Goal: Task Accomplishment & Management: Manage account settings

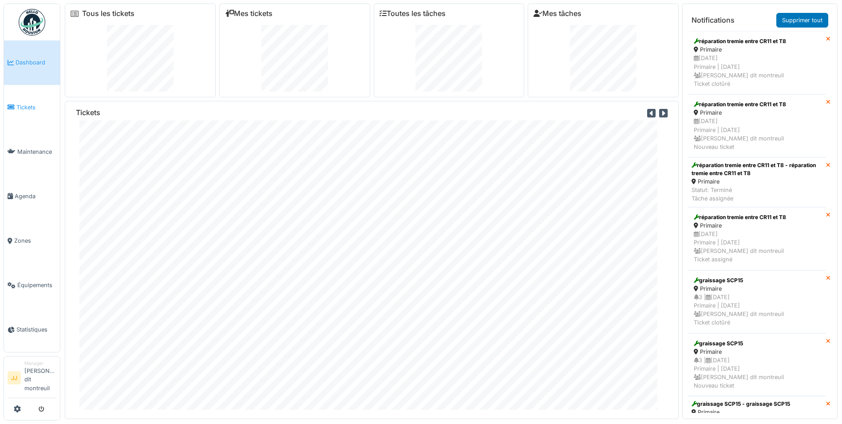
click at [32, 114] on link "Tickets" at bounding box center [32, 107] width 56 height 44
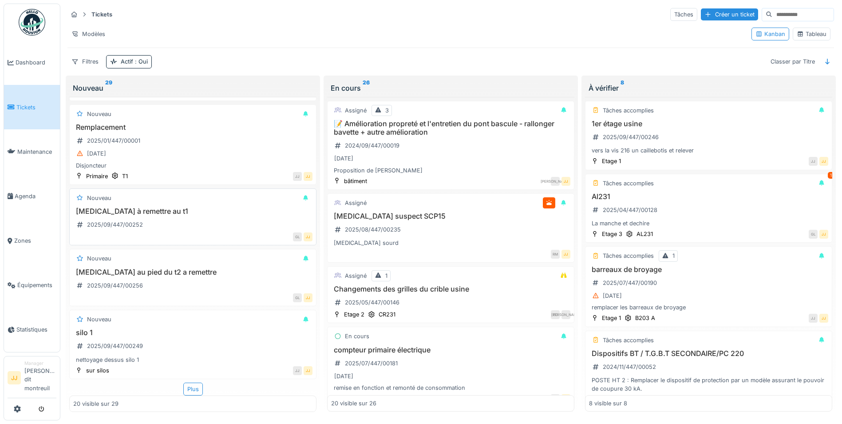
scroll to position [5, 0]
click at [190, 384] on div "Plus" at bounding box center [193, 388] width 20 height 13
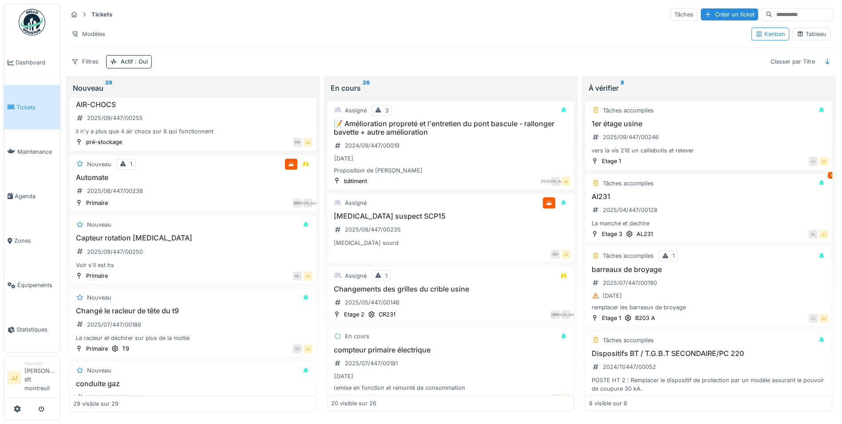
scroll to position [0, 0]
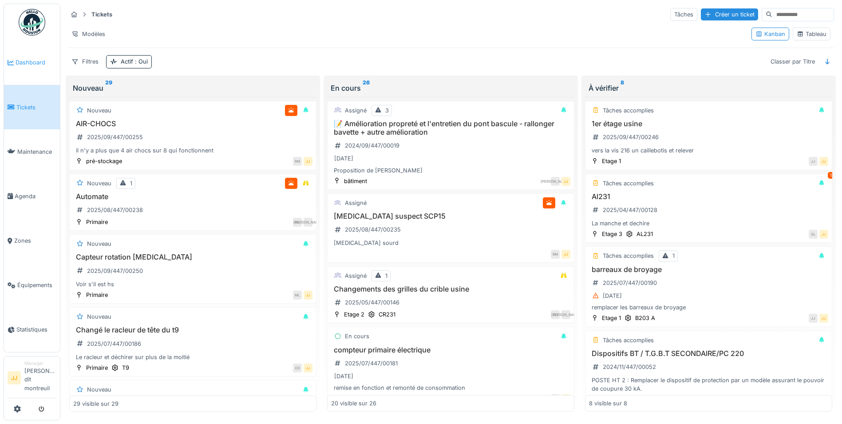
click at [43, 58] on span "Dashboard" at bounding box center [36, 62] width 41 height 8
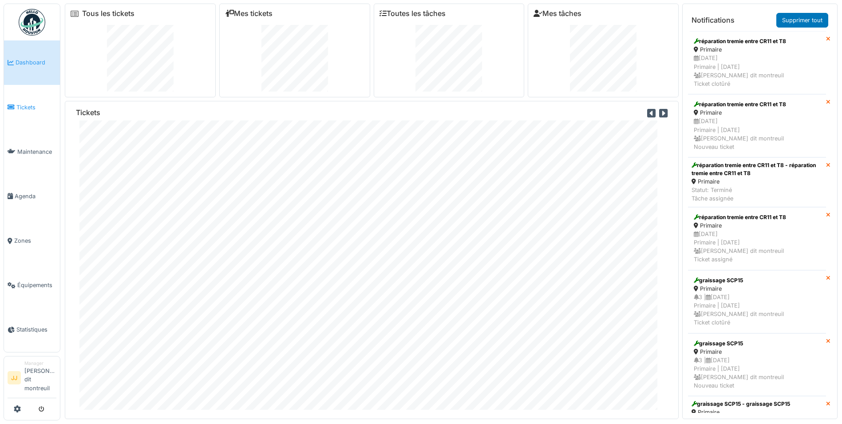
click at [24, 108] on span "Tickets" at bounding box center [36, 107] width 40 height 8
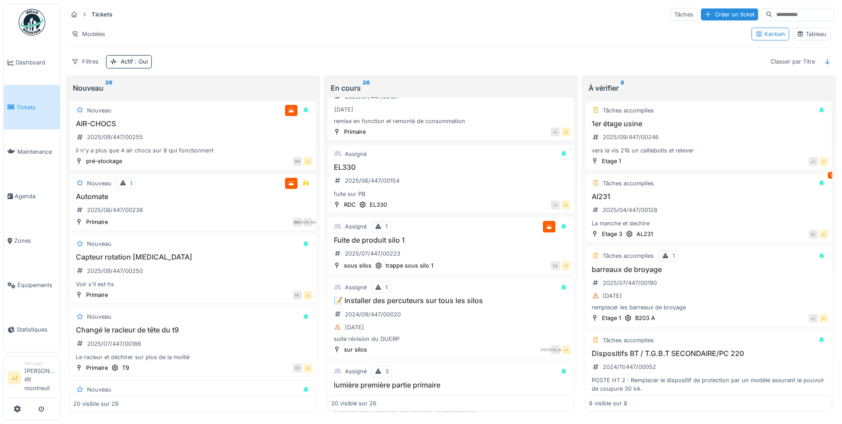
scroll to position [311, 0]
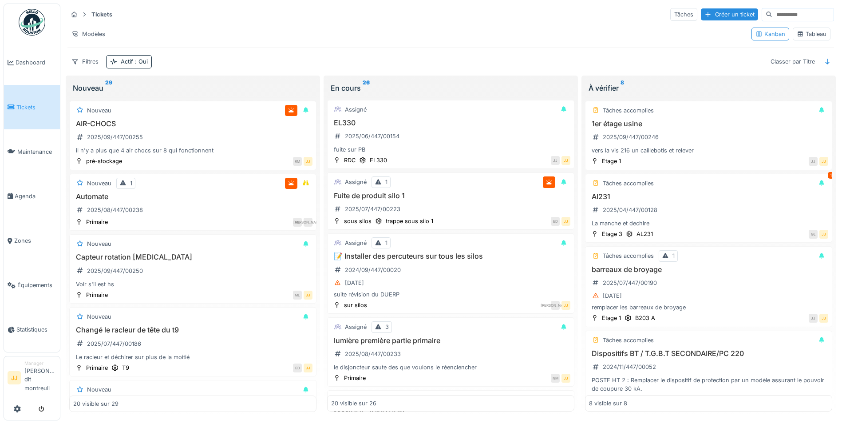
click at [463, 277] on div "[DATE]" at bounding box center [450, 282] width 239 height 11
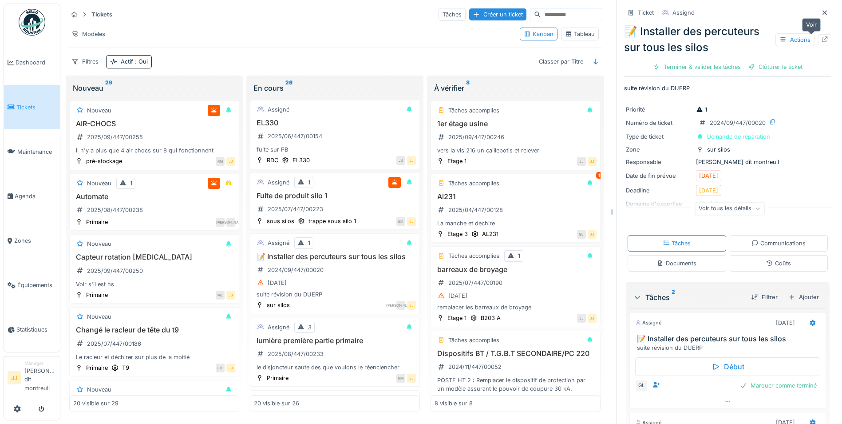
click at [821, 36] on div at bounding box center [824, 40] width 7 height 8
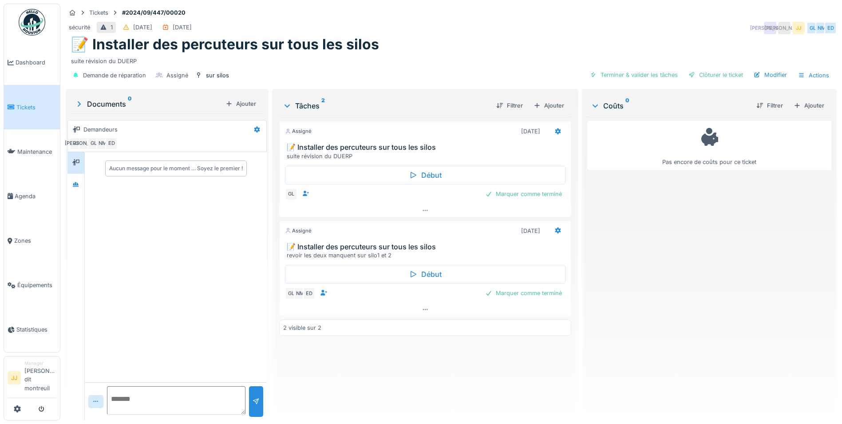
click at [405, 243] on h3 "📝 Installer des percuteurs sur tous les silos" at bounding box center [427, 246] width 281 height 8
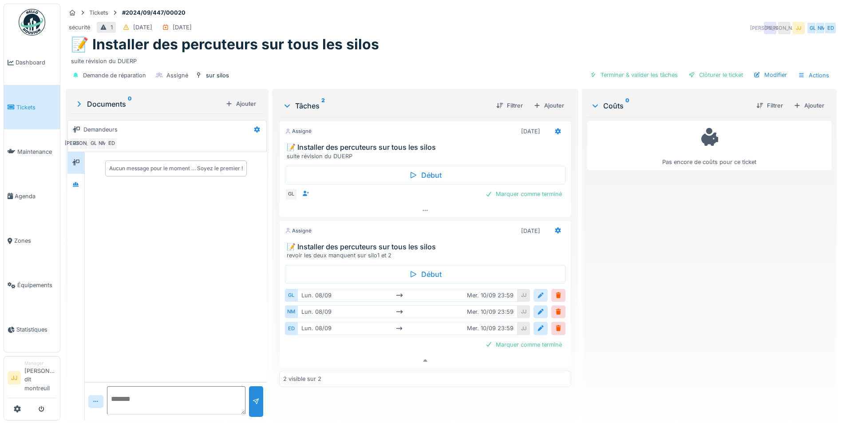
click at [534, 289] on div at bounding box center [541, 295] width 14 height 13
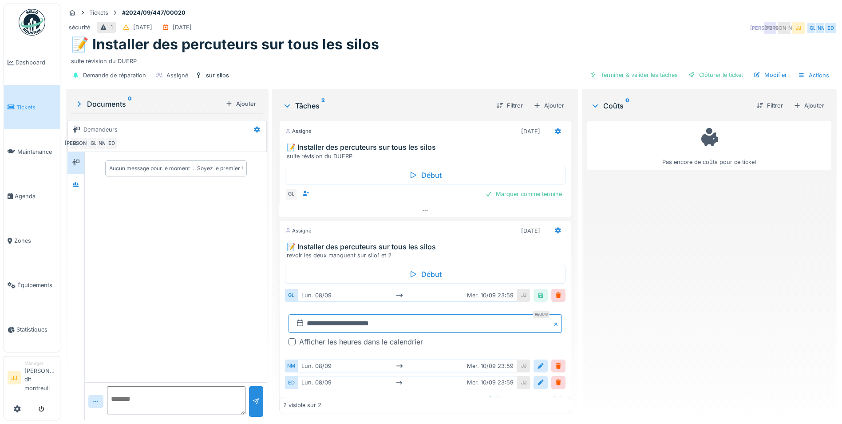
click at [399, 315] on input "**********" at bounding box center [426, 323] width 274 height 19
click at [463, 336] on div "Afficher les heures dans le calendrier" at bounding box center [430, 341] width 263 height 11
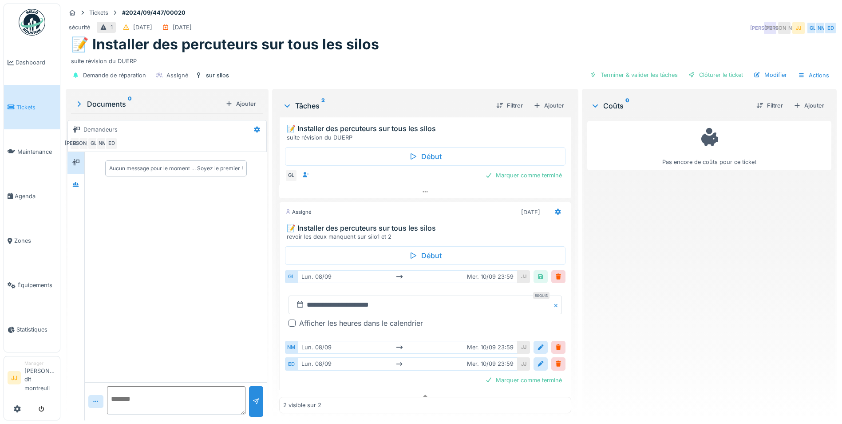
scroll to position [29, 0]
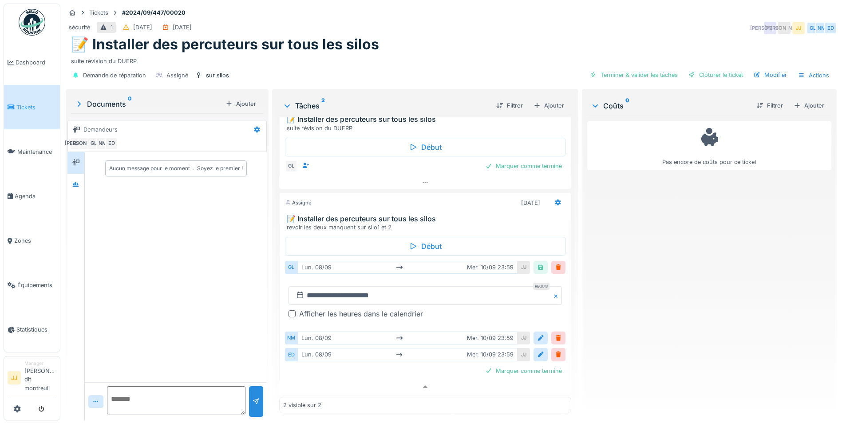
click at [620, 366] on div "Pas encore de coûts pour ce ticket" at bounding box center [709, 265] width 244 height 296
click at [460, 287] on input "**********" at bounding box center [426, 295] width 274 height 19
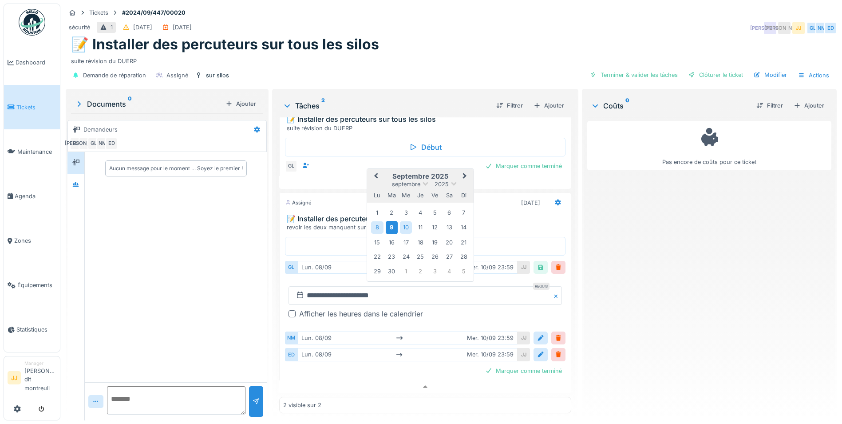
click at [388, 221] on div "9" at bounding box center [392, 227] width 12 height 13
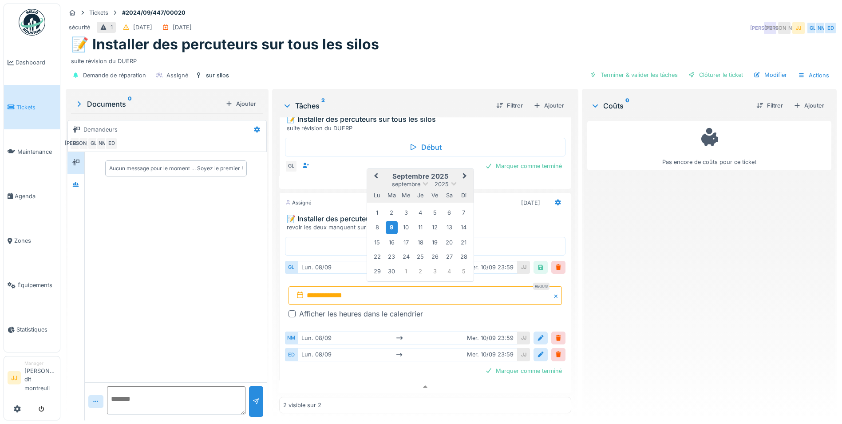
click at [388, 221] on div "9" at bounding box center [392, 227] width 12 height 13
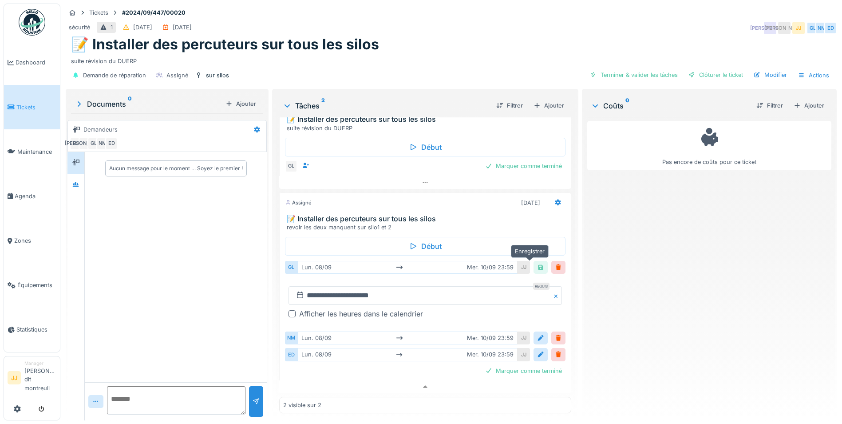
click at [537, 263] on div at bounding box center [540, 267] width 7 height 8
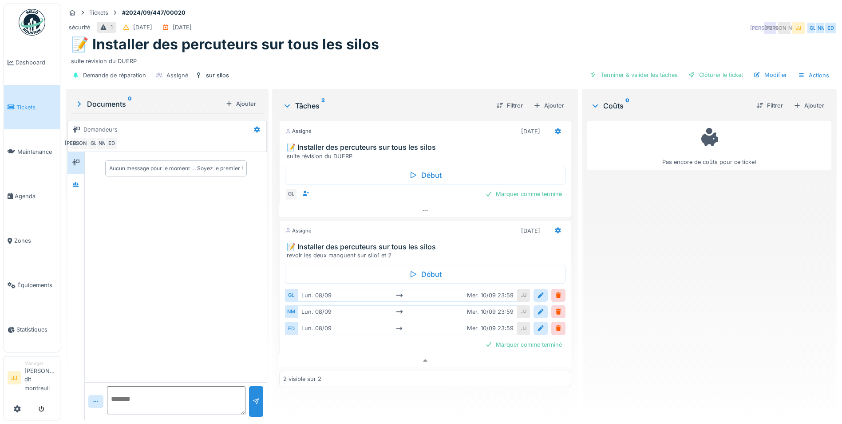
scroll to position [0, 0]
click at [57, 158] on link "Maintenance" at bounding box center [32, 151] width 56 height 44
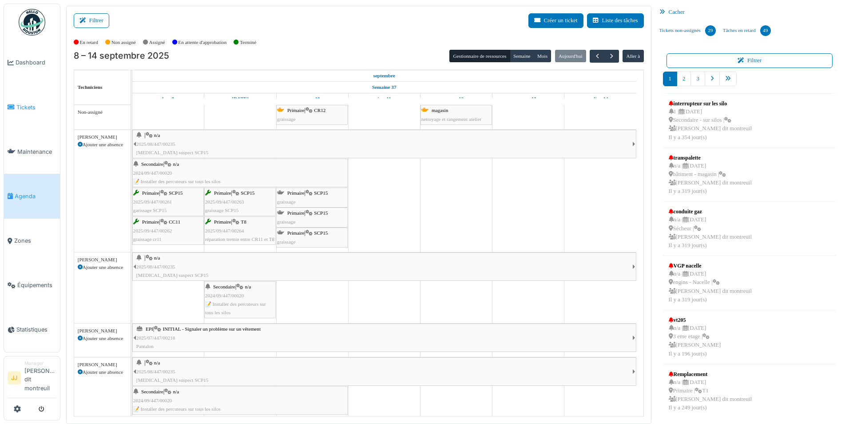
click at [22, 111] on link "Tickets" at bounding box center [32, 107] width 56 height 44
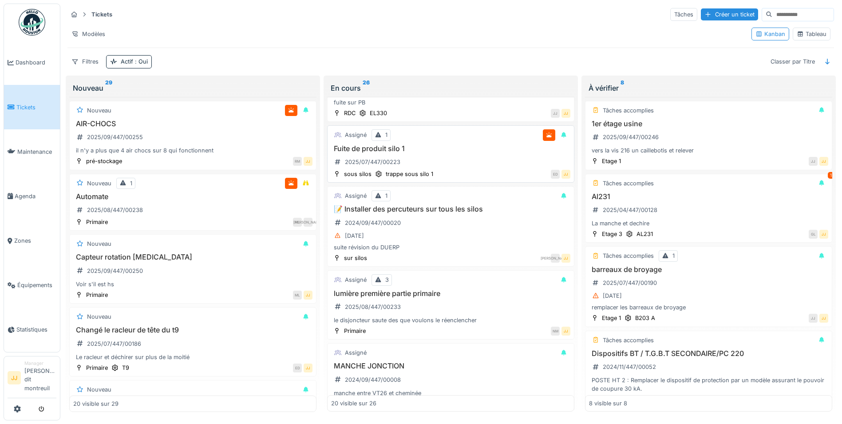
scroll to position [400, 0]
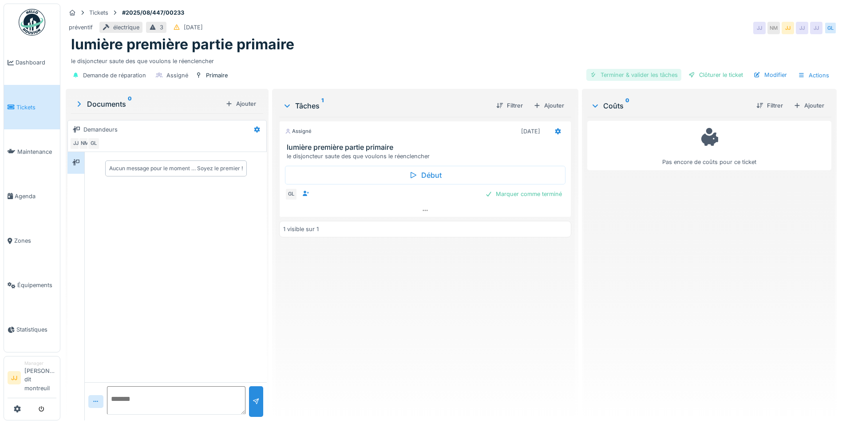
click at [630, 77] on div "Terminer & valider les tâches" at bounding box center [634, 75] width 95 height 12
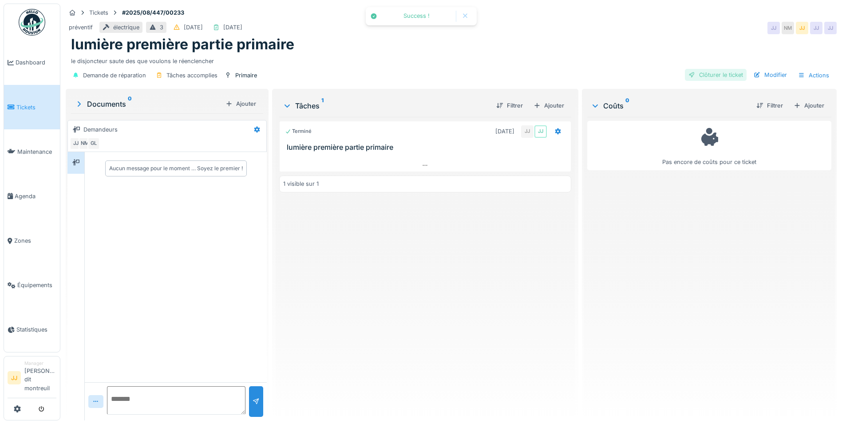
click at [706, 71] on div "Clôturer le ticket" at bounding box center [716, 75] width 62 height 12
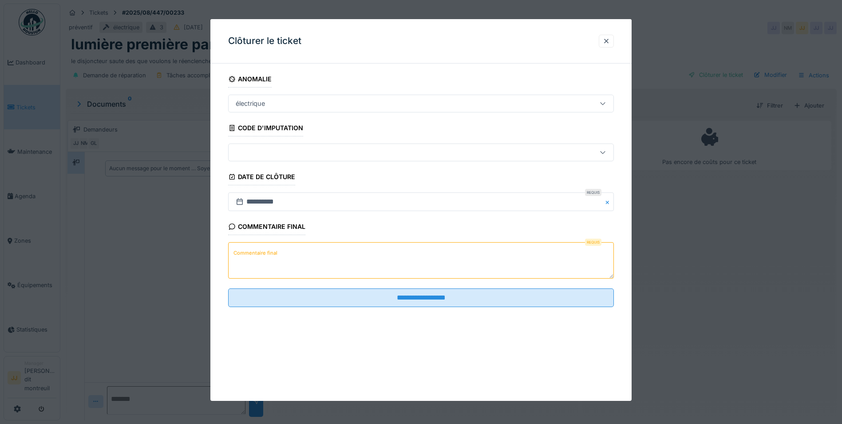
click at [338, 253] on textarea "Commentaire final" at bounding box center [421, 260] width 386 height 36
click at [339, 251] on textarea "**********" at bounding box center [421, 260] width 386 height 36
drag, startPoint x: 339, startPoint y: 251, endPoint x: 267, endPoint y: 268, distance: 74.2
click at [267, 268] on textarea "**********" at bounding box center [421, 260] width 386 height 36
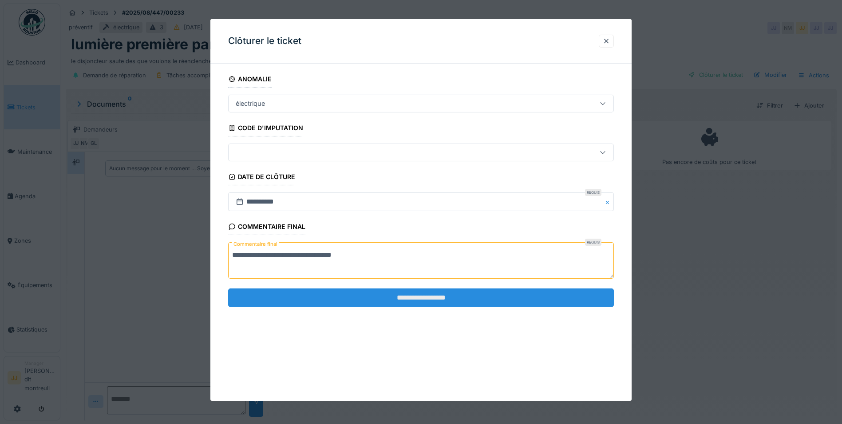
type textarea "**********"
click at [329, 296] on input "**********" at bounding box center [421, 297] width 386 height 19
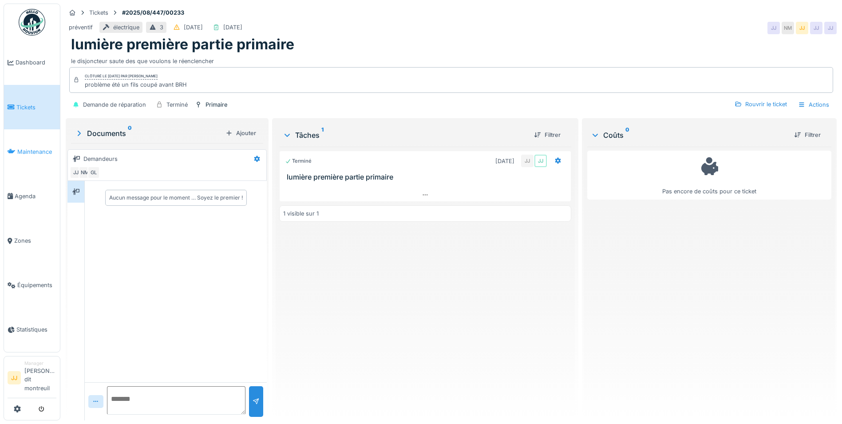
click at [38, 149] on span "Maintenance" at bounding box center [36, 151] width 39 height 8
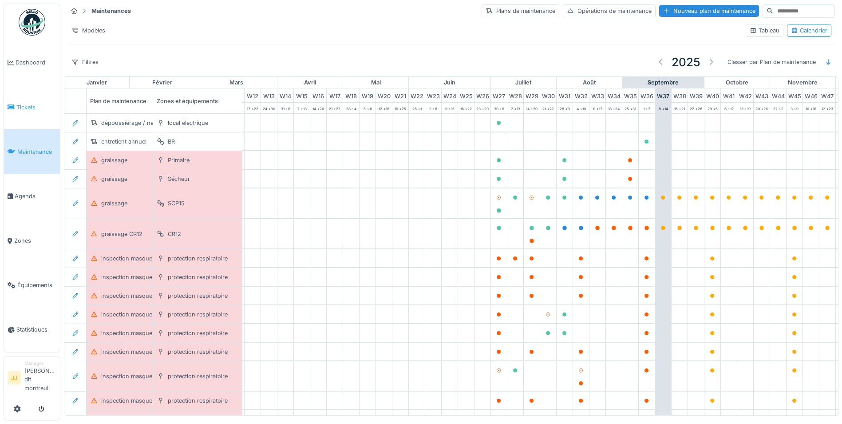
click at [35, 107] on span "Tickets" at bounding box center [36, 107] width 40 height 8
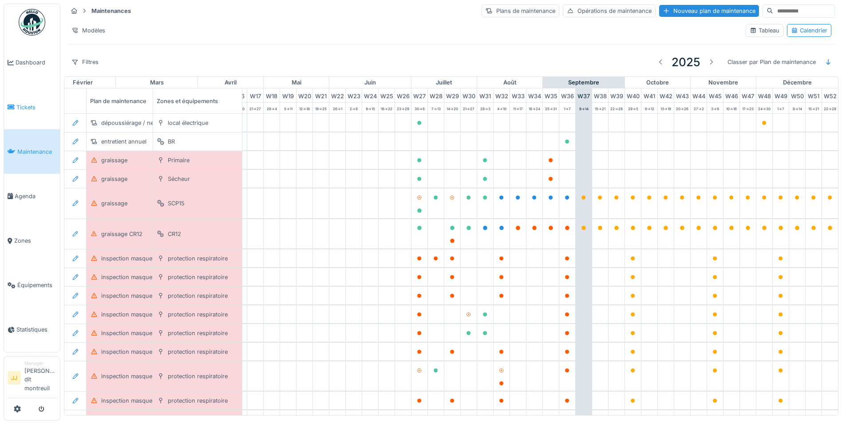
scroll to position [0, 294]
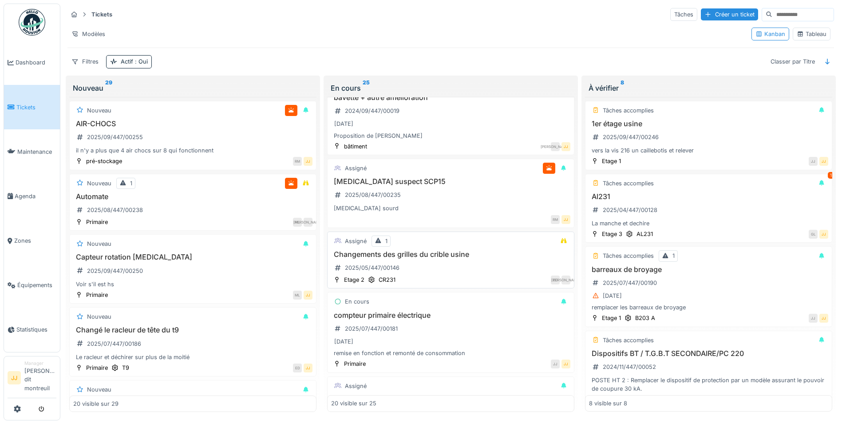
scroll to position [44, 0]
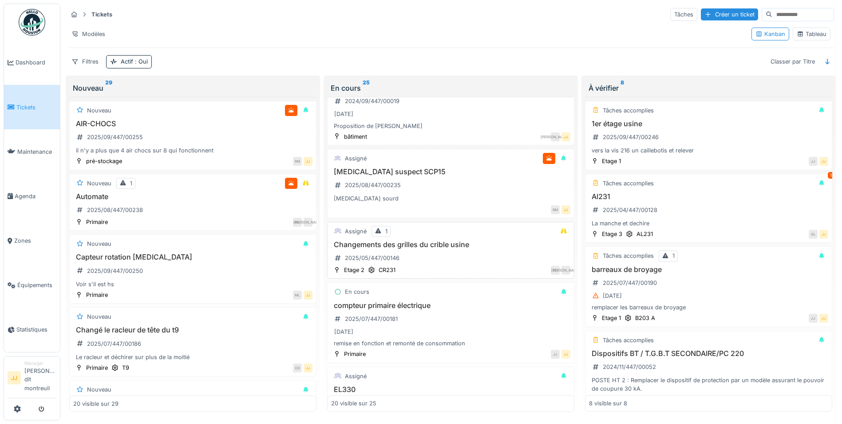
click at [448, 259] on div "Changements des grilles du crible usine 2025/05/447/00146" at bounding box center [450, 252] width 239 height 25
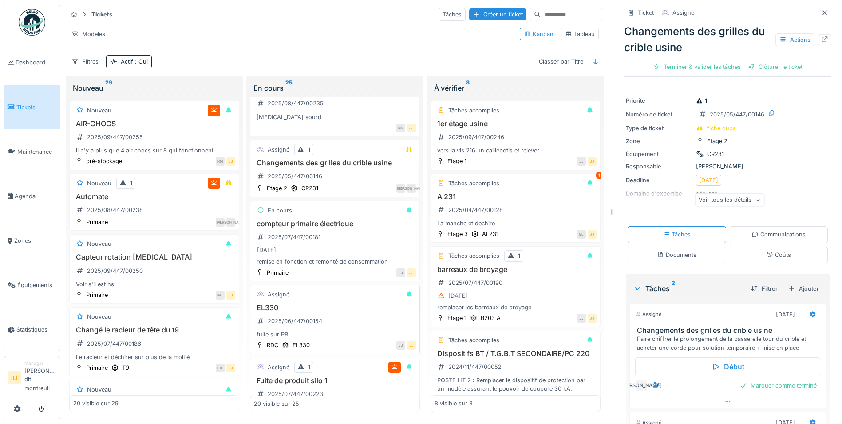
scroll to position [142, 0]
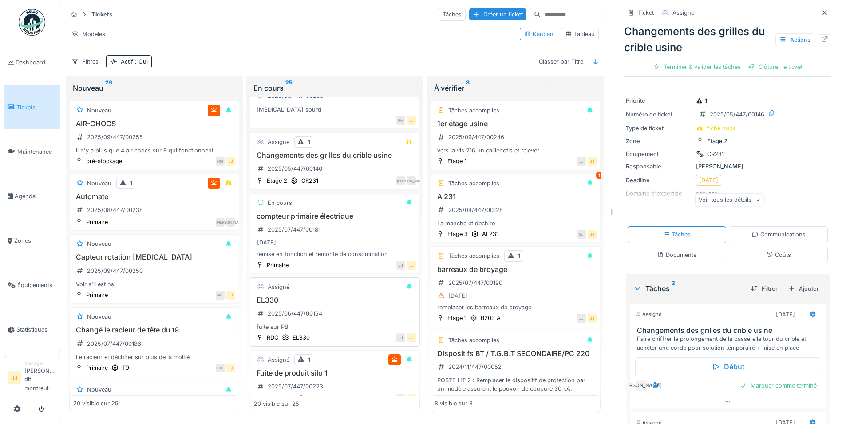
click at [326, 315] on div "EL330 2025/06/447/00154 fuite sur PB" at bounding box center [335, 314] width 162 height 36
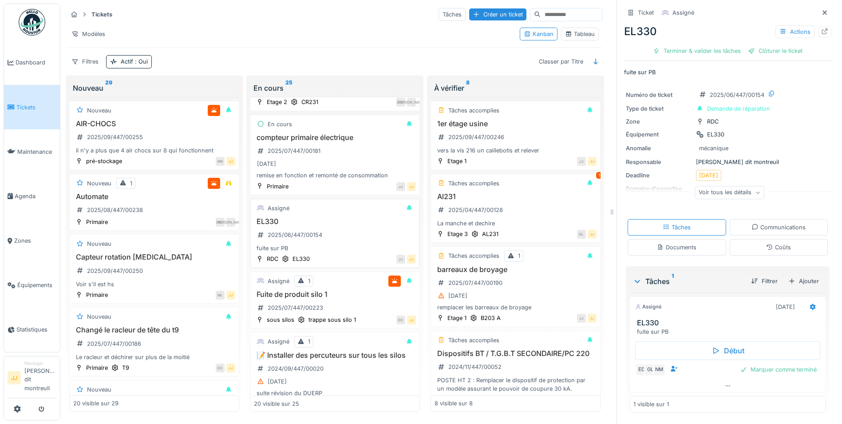
scroll to position [231, 0]
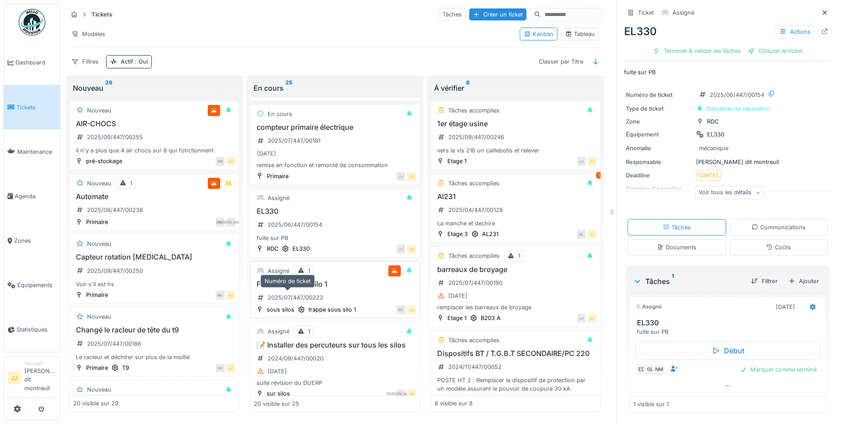
click at [313, 290] on div "2025/07/447/00223" at bounding box center [290, 297] width 72 height 15
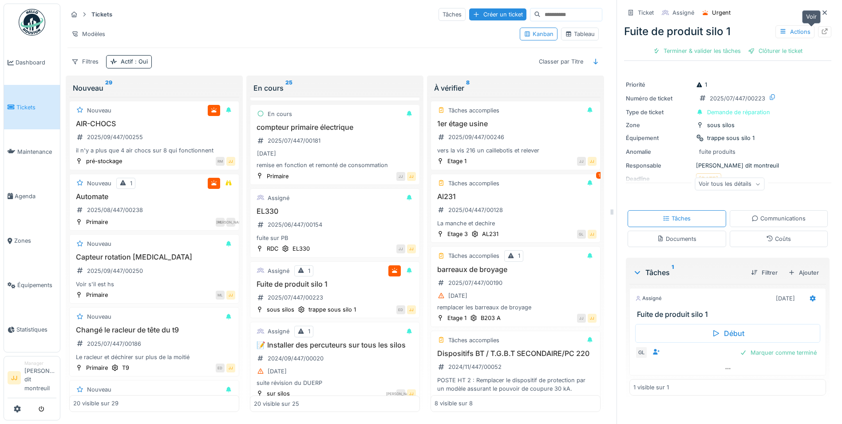
click at [821, 33] on icon at bounding box center [824, 31] width 7 height 6
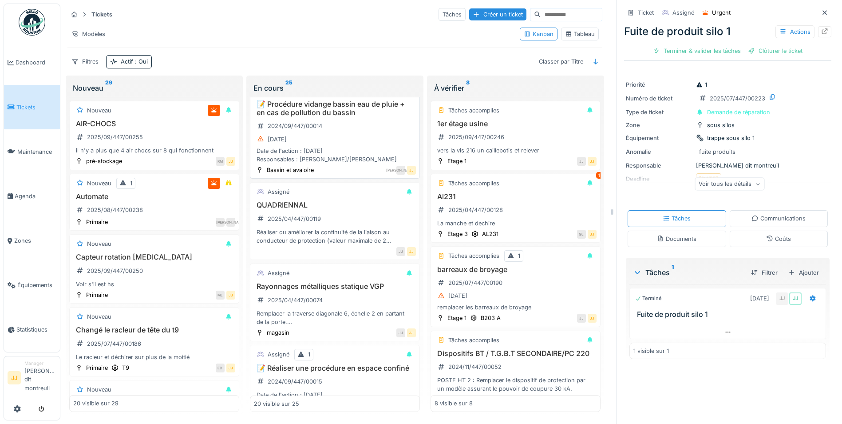
scroll to position [1208, 0]
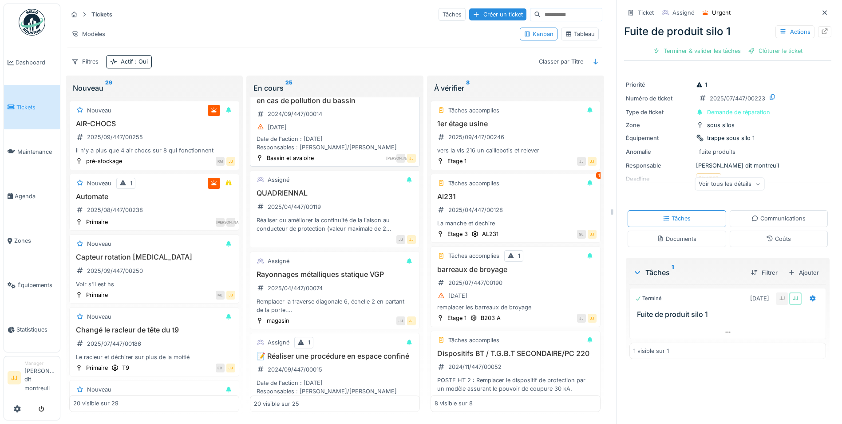
click at [336, 233] on div "Réaliser ou améliorer la continuité de la liaison au conducteur de protection (…" at bounding box center [335, 224] width 162 height 17
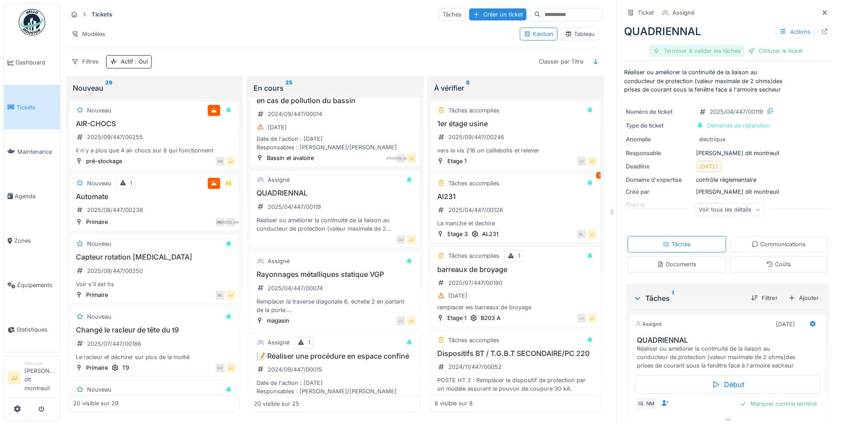
click at [688, 54] on div "Terminer & valider les tâches" at bounding box center [697, 51] width 95 height 12
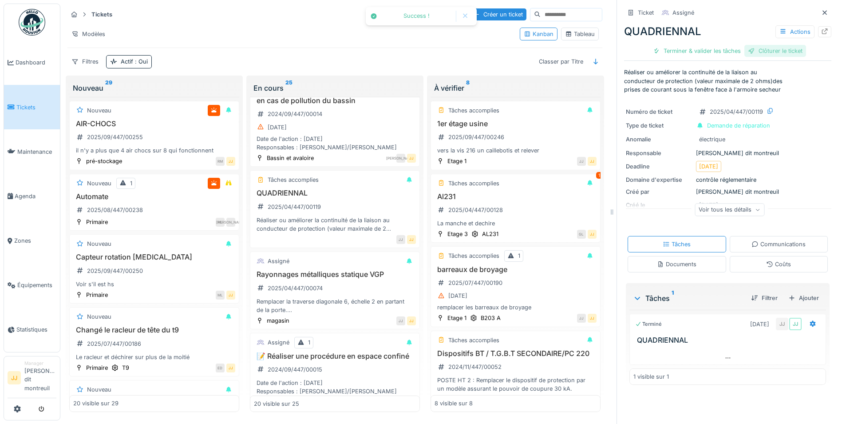
click at [771, 53] on div "Clôturer le ticket" at bounding box center [776, 51] width 62 height 12
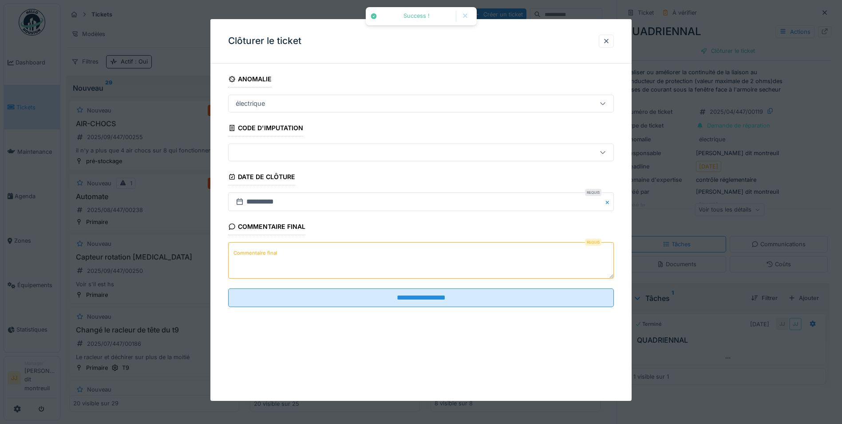
click at [297, 246] on textarea "Commentaire final" at bounding box center [421, 260] width 386 height 36
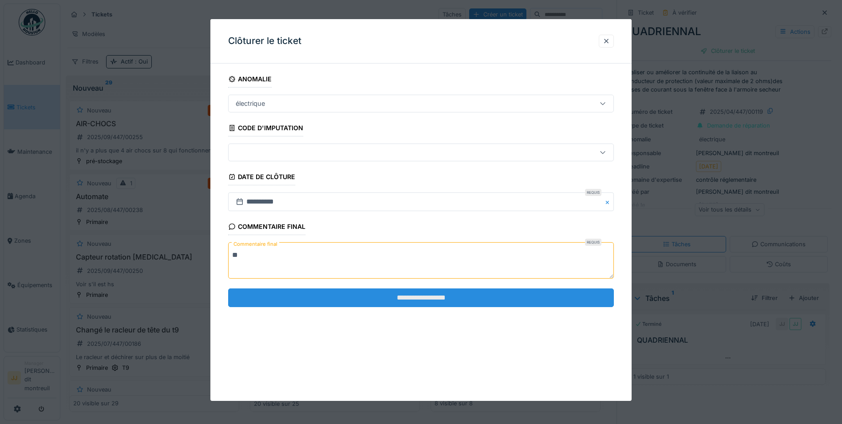
type textarea "**"
click at [289, 292] on input "**********" at bounding box center [421, 297] width 386 height 19
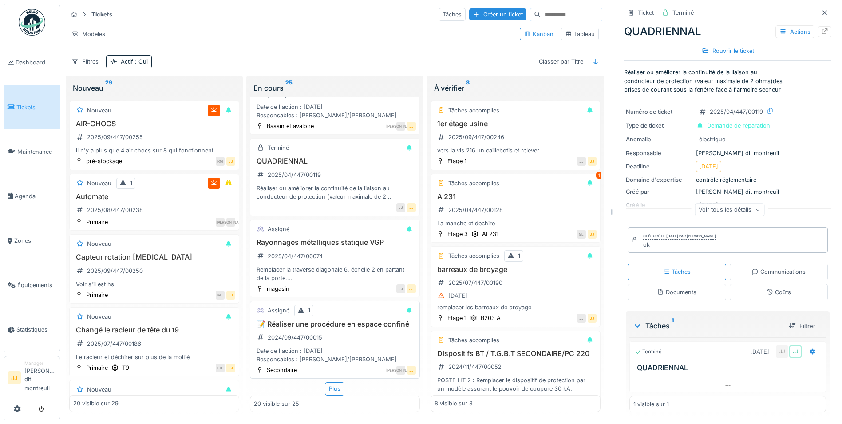
scroll to position [7, 0]
click at [332, 384] on div "Plus" at bounding box center [335, 388] width 20 height 13
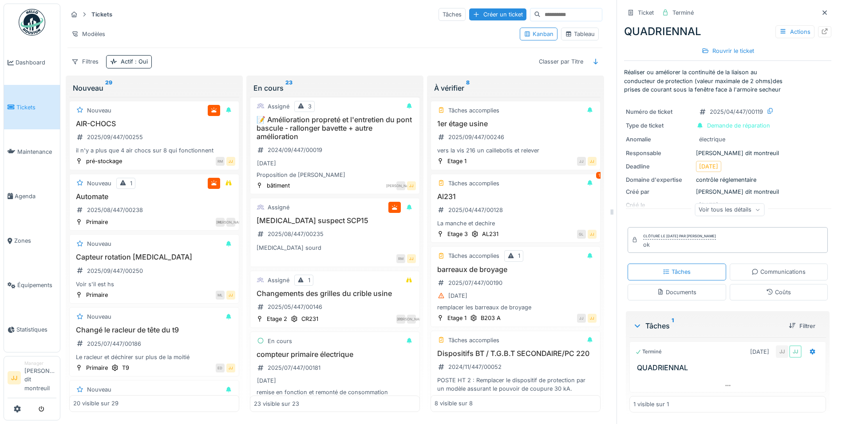
scroll to position [0, 0]
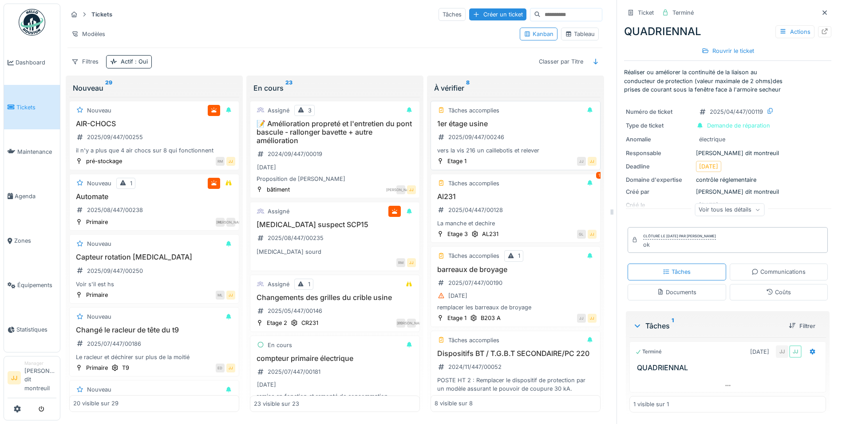
click at [492, 146] on div "vers la vis 216 un caillebotis et relever" at bounding box center [516, 150] width 162 height 8
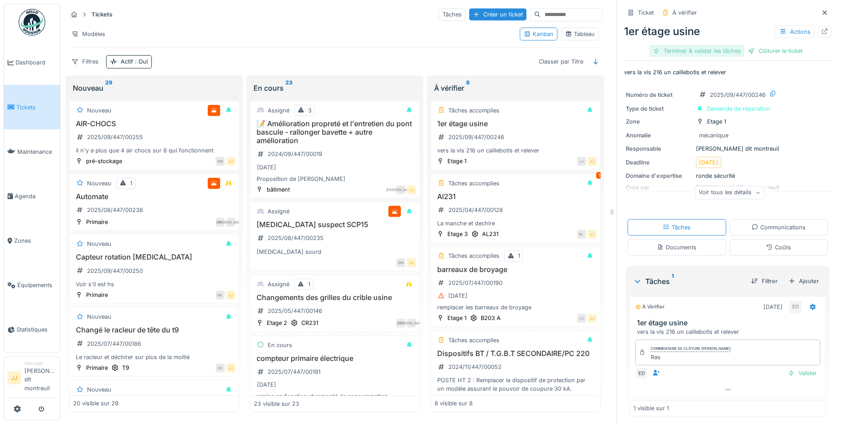
click at [670, 48] on div "Terminer & valider les tâches" at bounding box center [697, 51] width 95 height 12
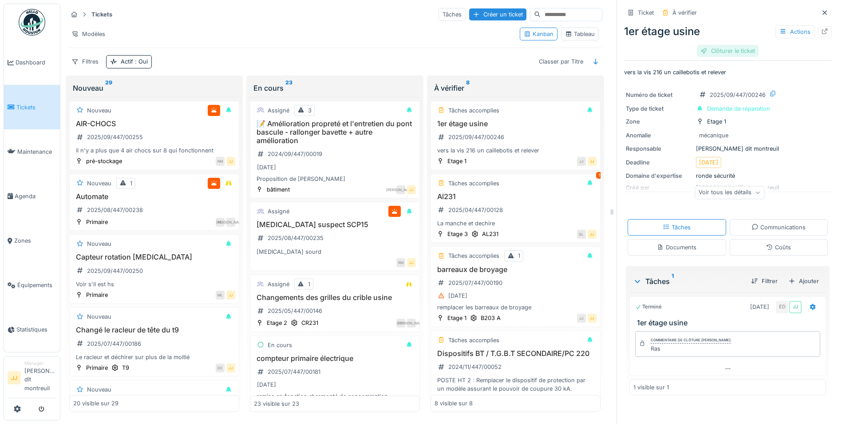
click at [737, 45] on div "Clôturer le ticket" at bounding box center [728, 51] width 62 height 12
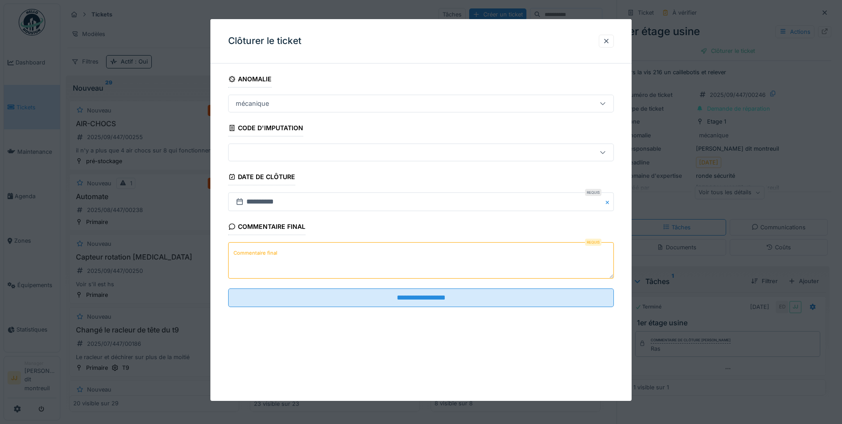
click at [348, 256] on textarea "Commentaire final" at bounding box center [421, 260] width 386 height 36
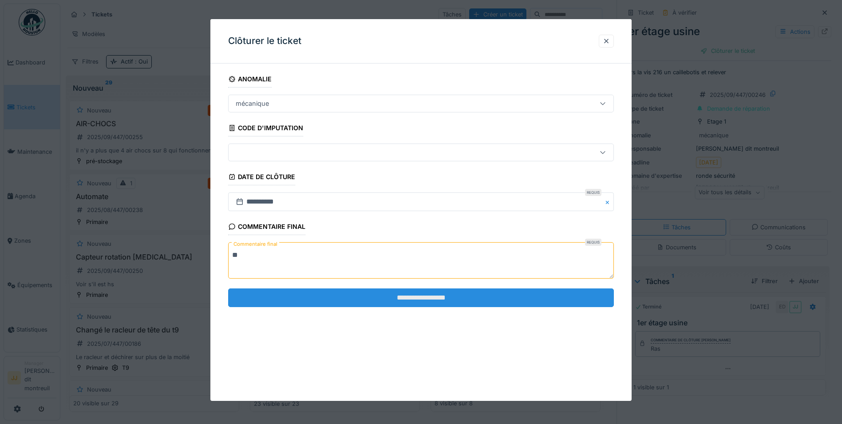
type textarea "**"
click at [364, 298] on input "**********" at bounding box center [421, 297] width 386 height 19
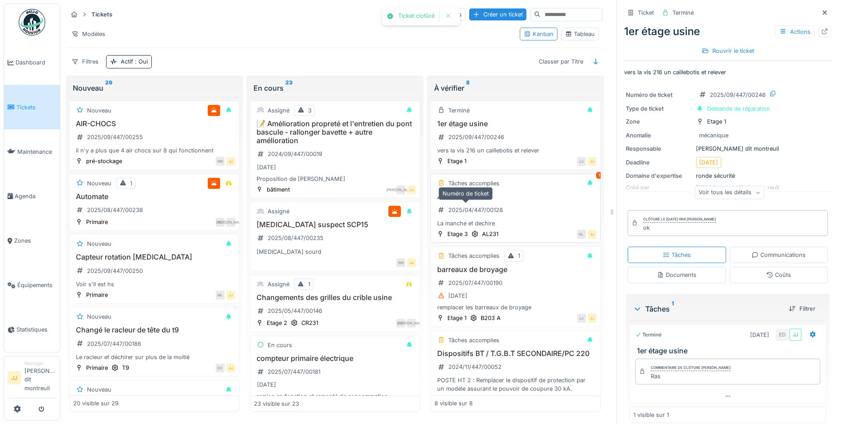
click at [485, 207] on div "2025/04/447/00128" at bounding box center [475, 210] width 55 height 8
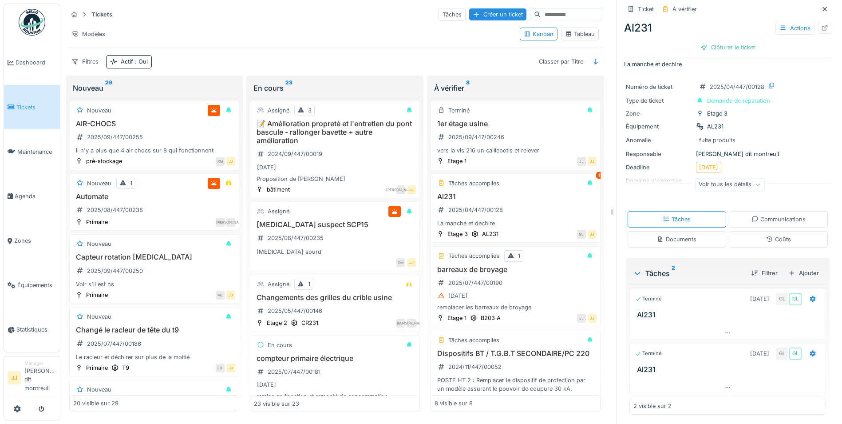
scroll to position [10, 0]
click at [706, 365] on h3 "Al231" at bounding box center [729, 368] width 185 height 8
click at [687, 317] on div at bounding box center [728, 320] width 197 height 7
click at [818, 23] on div at bounding box center [824, 28] width 13 height 11
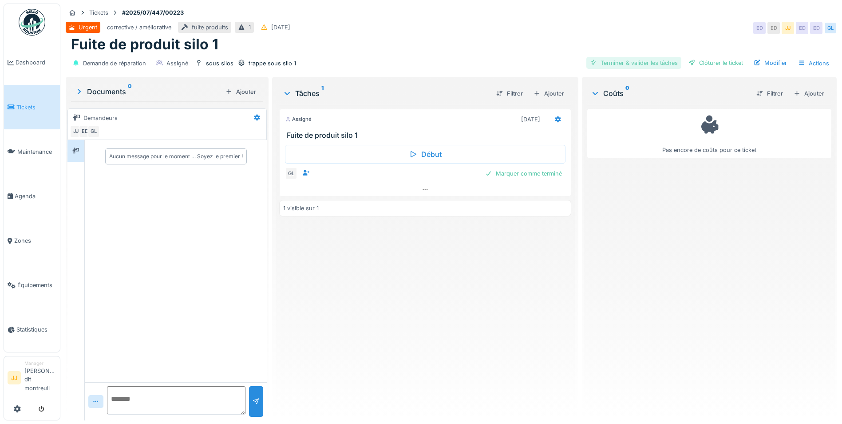
click at [630, 65] on div "Terminer & valider les tâches" at bounding box center [634, 63] width 95 height 12
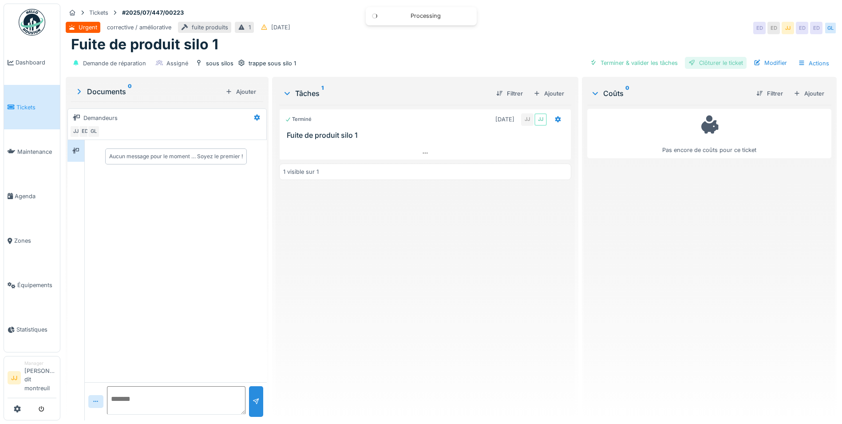
click at [705, 62] on div "Clôturer le ticket" at bounding box center [716, 63] width 62 height 12
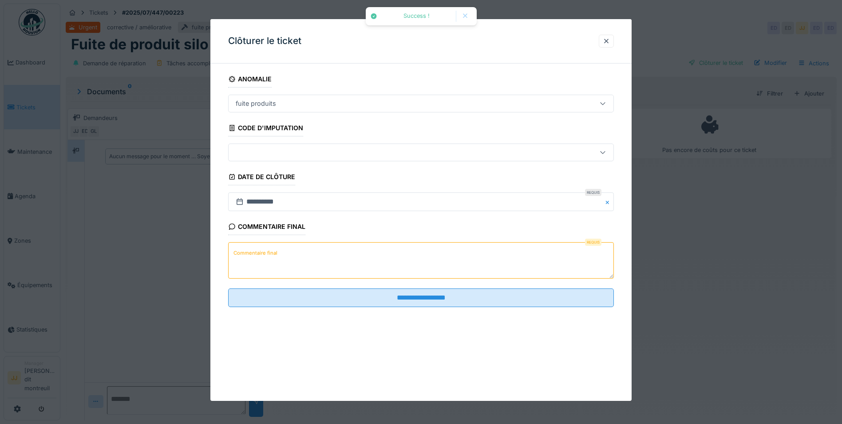
click at [313, 257] on textarea "Commentaire final" at bounding box center [421, 260] width 386 height 36
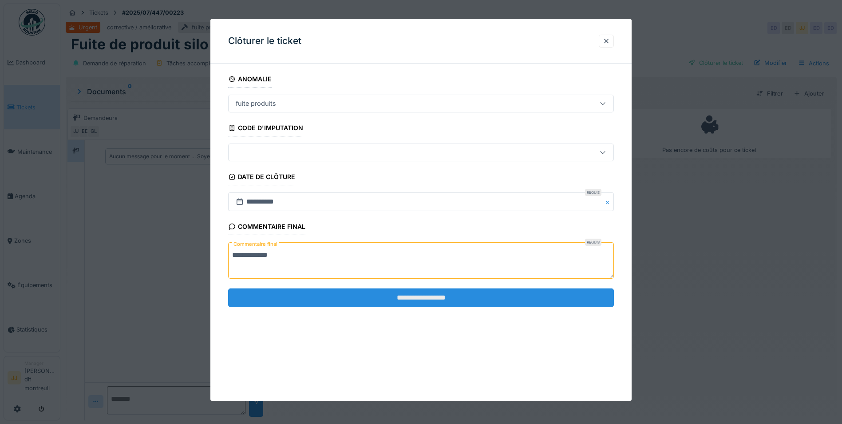
type textarea "**********"
click at [293, 295] on input "**********" at bounding box center [421, 297] width 386 height 19
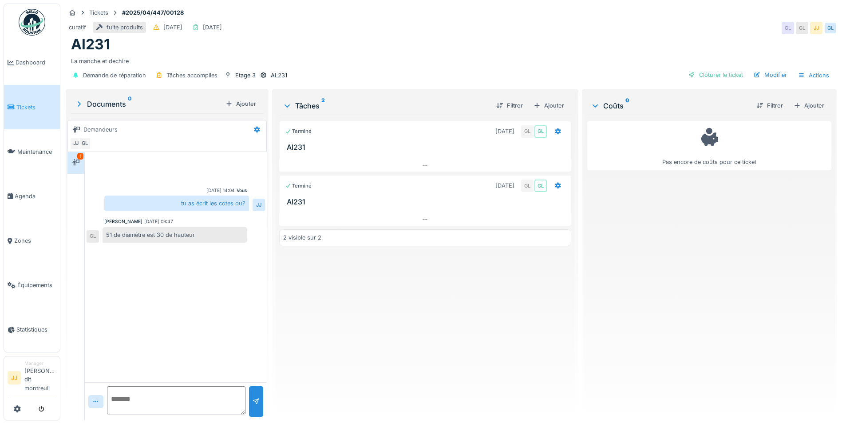
scroll to position [7, 0]
click at [204, 229] on div "51 de diamètre est 30 de hauteur" at bounding box center [175, 235] width 145 height 16
drag, startPoint x: 204, startPoint y: 229, endPoint x: 199, endPoint y: 230, distance: 5.2
click at [199, 230] on div "51 de diamètre est 30 de hauteur" at bounding box center [175, 235] width 145 height 16
drag, startPoint x: 199, startPoint y: 230, endPoint x: 106, endPoint y: 229, distance: 93.3
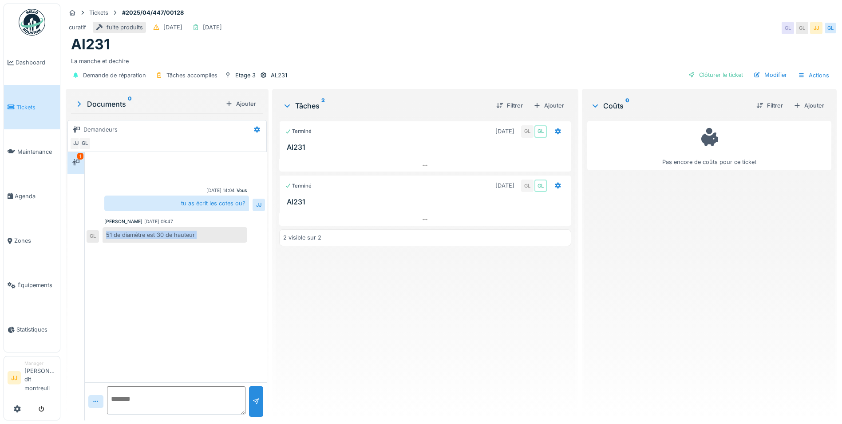
click at [106, 229] on div "51 de diamètre est 30 de hauteur" at bounding box center [175, 235] width 145 height 16
drag, startPoint x: 106, startPoint y: 229, endPoint x: 131, endPoint y: 226, distance: 25.5
copy div "51 de diamètre est 30 de hauteur GL"
